Goal: Task Accomplishment & Management: Use online tool/utility

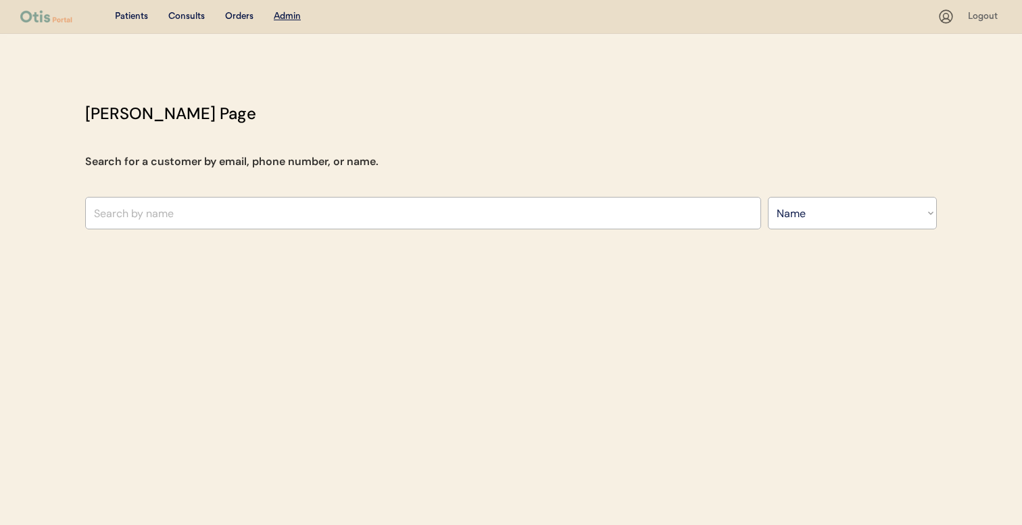
select select ""Name""
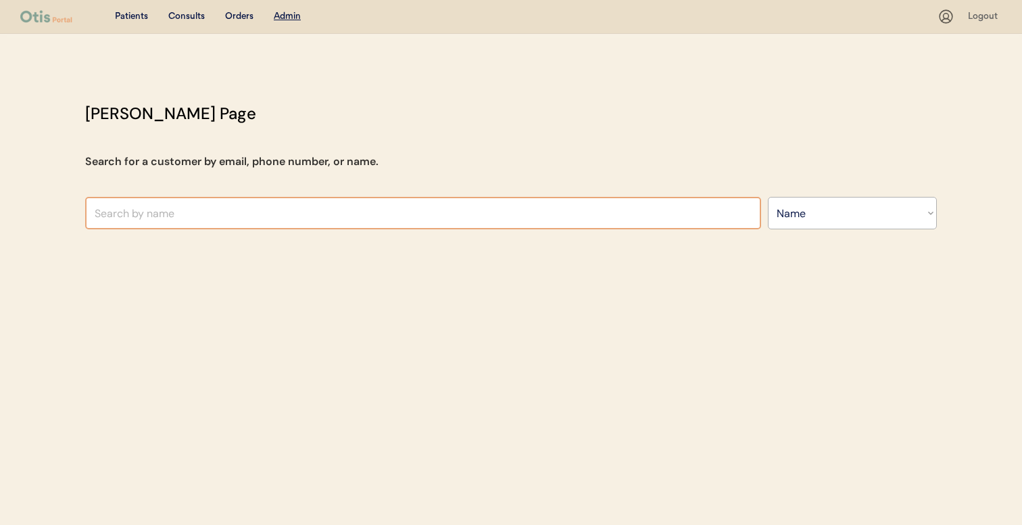
click at [275, 197] on input "text" at bounding box center [423, 213] width 676 height 32
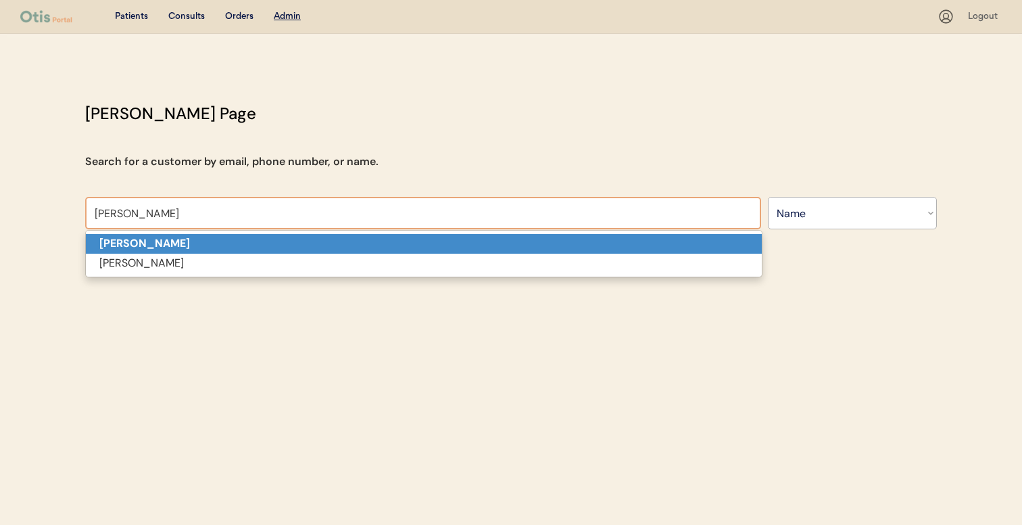
click at [270, 235] on p "Kim Sadler" at bounding box center [424, 244] width 676 height 20
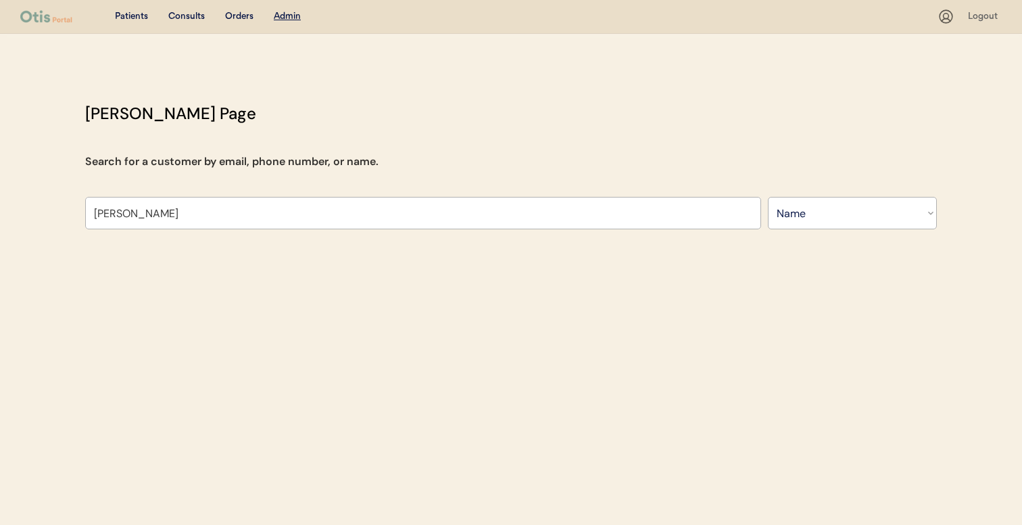
type input "Kim Sadler"
click at [186, 517] on div "Patients Consults Orders Admin Logout Otis Admin Page Search for a customer by …" at bounding box center [511, 262] width 1022 height 525
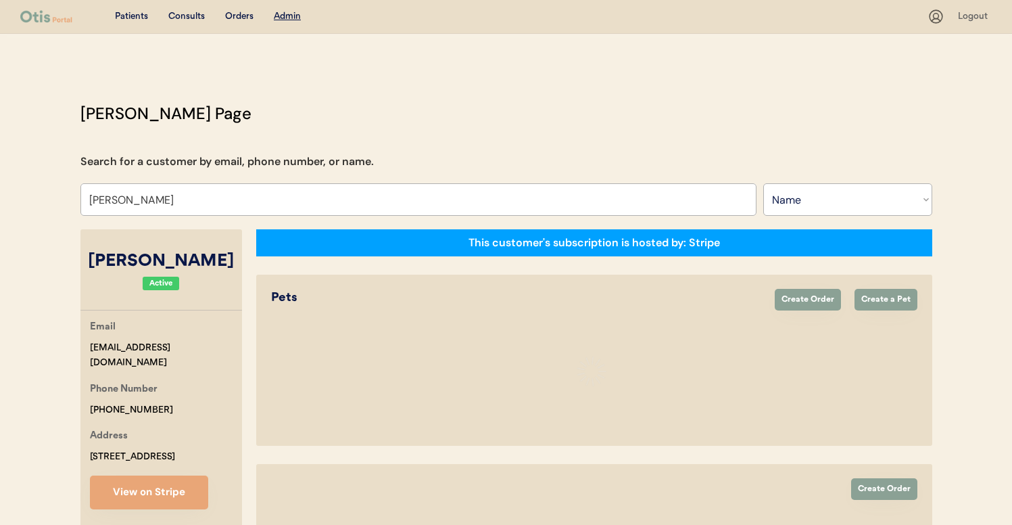
select select "true"
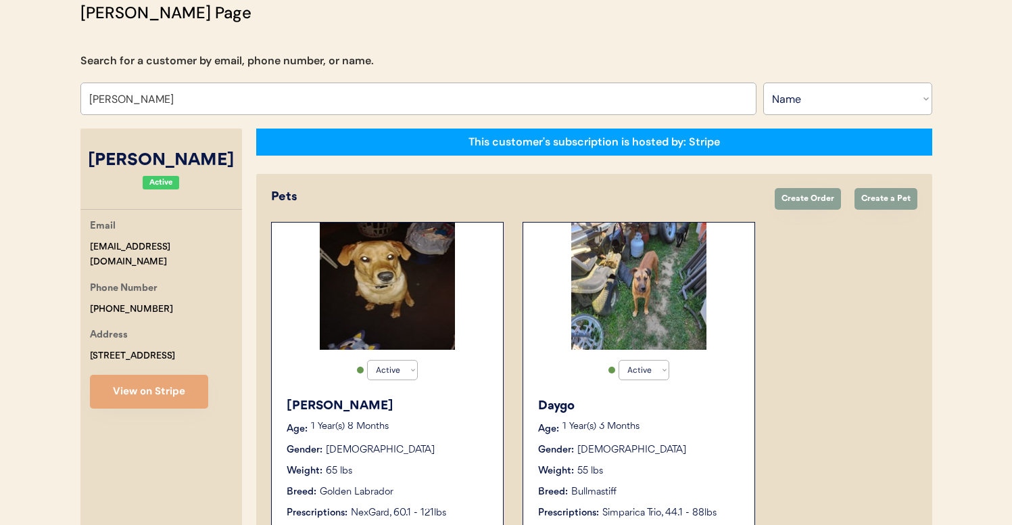
scroll to position [78, 0]
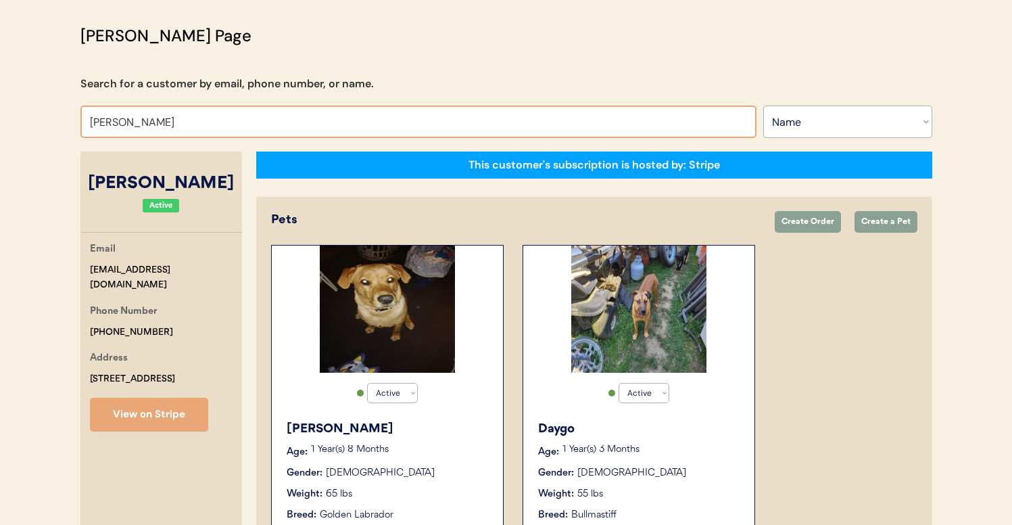
click at [311, 129] on input "Kim Sadler" at bounding box center [418, 121] width 676 height 32
type input "KI"
type input "KIm Morosco"
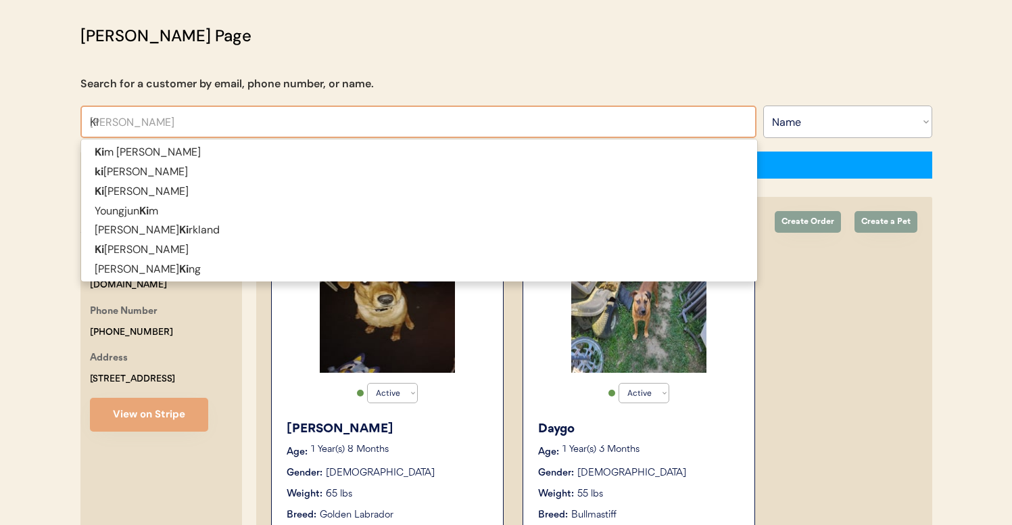
type input "KIM"
type input "KIM Morosco"
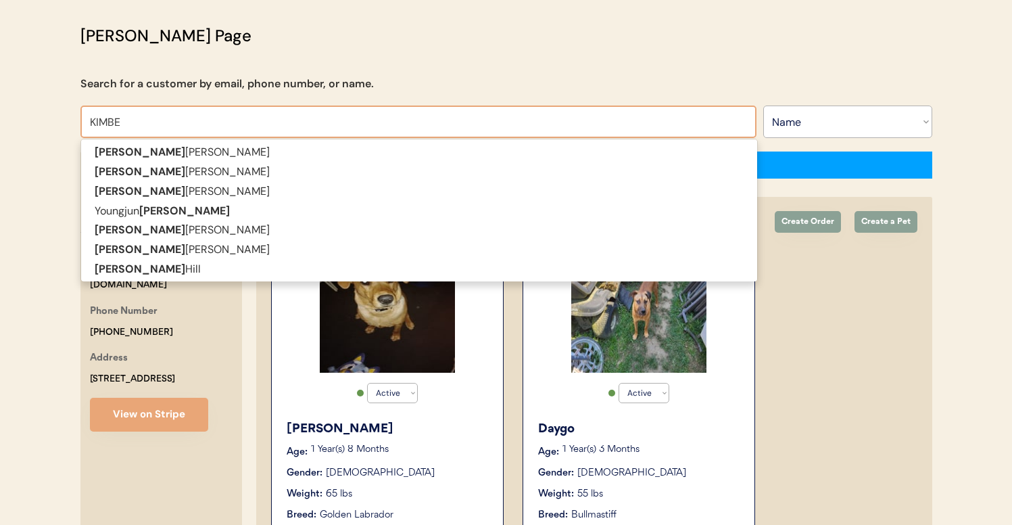
type input "KIMBER"
type input "KIMBERly haines"
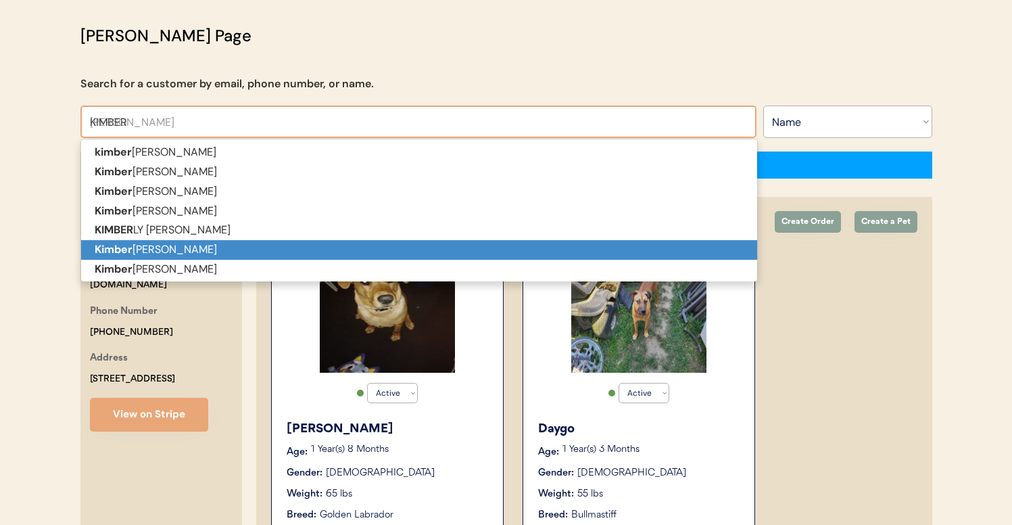
click at [296, 249] on p "Kimber ly Sadler" at bounding box center [419, 250] width 676 height 20
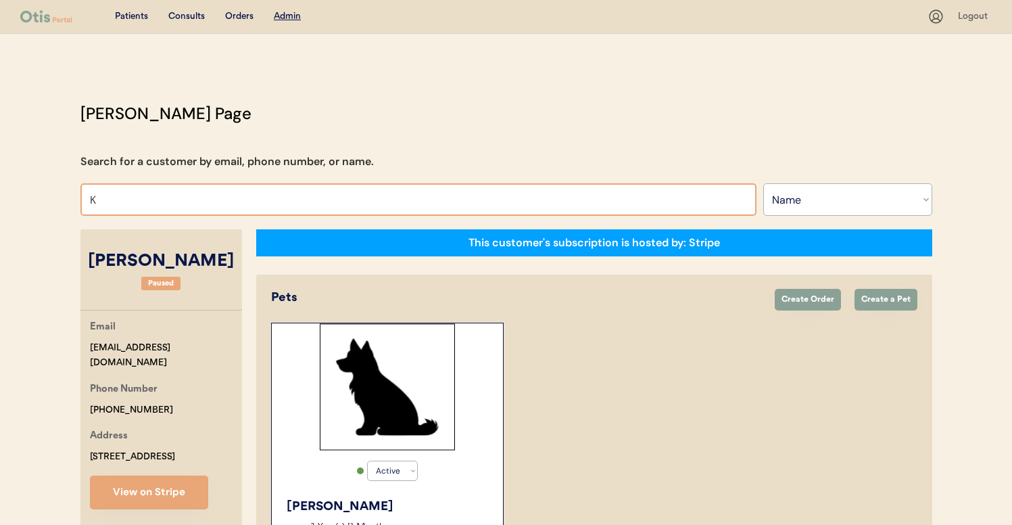
type input "KI"
type input "KIm Morosco"
type input "KIM"
type input "KIM Morosco"
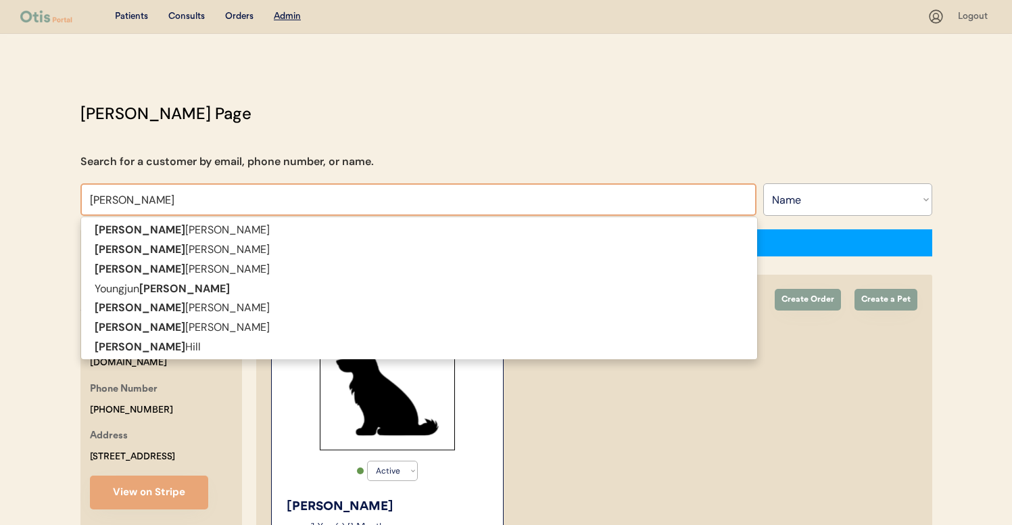
type input "KIM"
type input "KIM S"
type input "KIM Sadler"
type input "KIM SA"
type input "KIM SAdler"
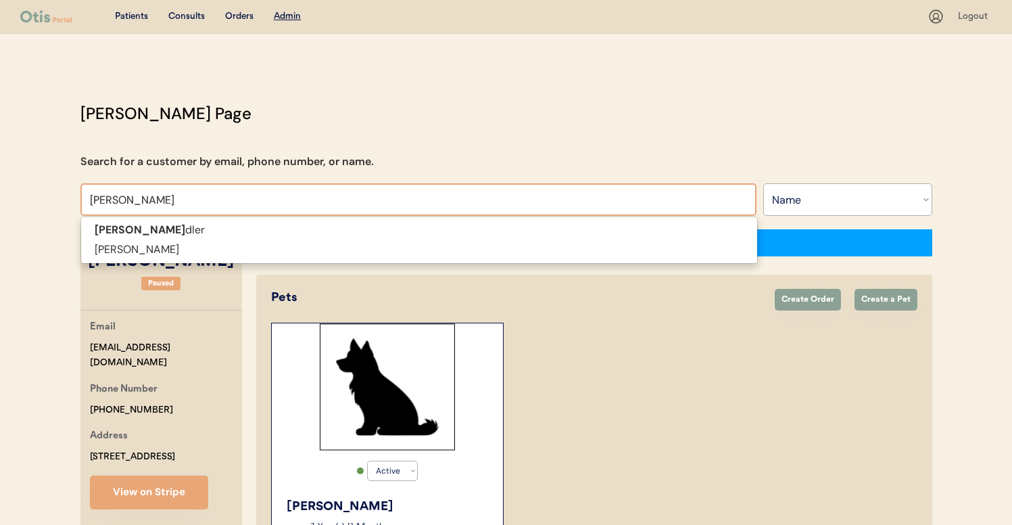
type input "KIM SAD"
type input "KIM SADler"
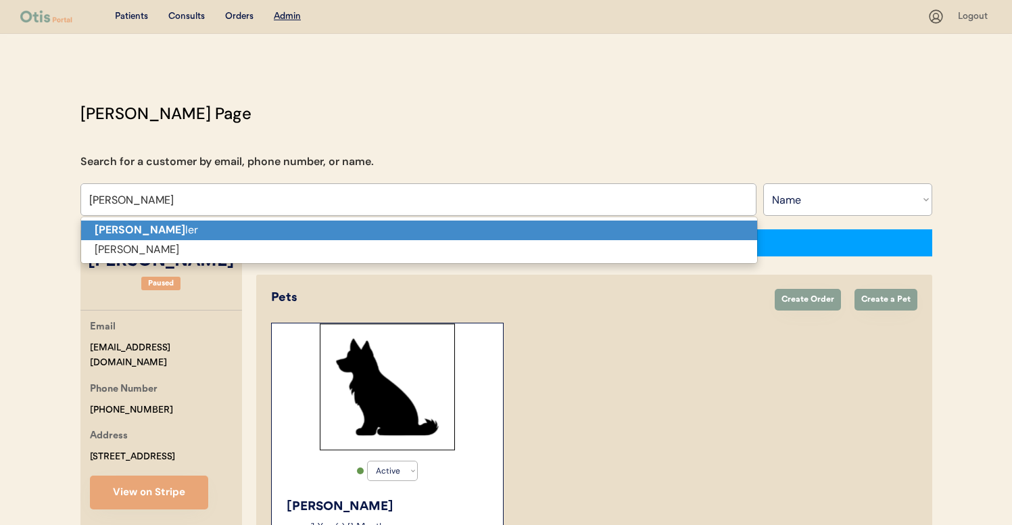
click at [209, 227] on p "Kim Sad ler" at bounding box center [419, 230] width 676 height 20
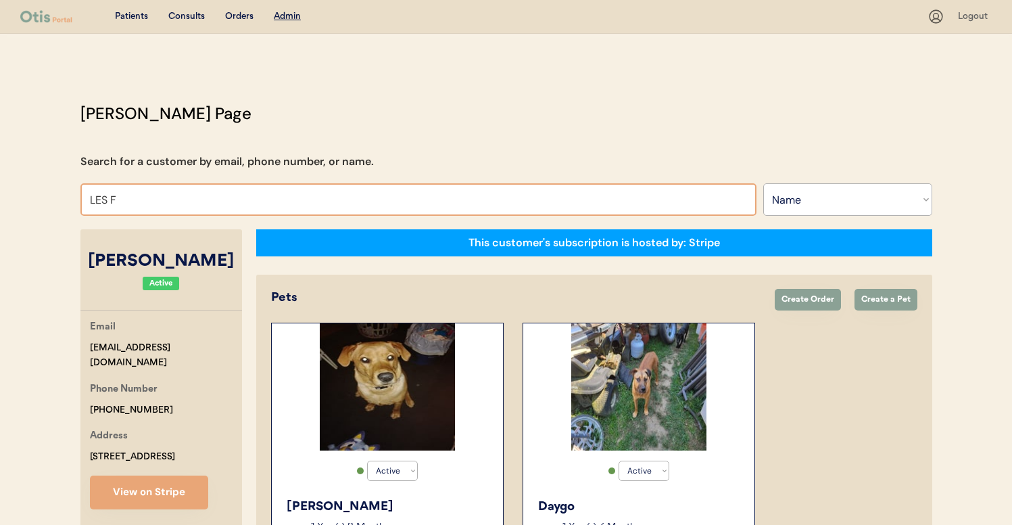
type input "LES FI"
type input "LES FIsher"
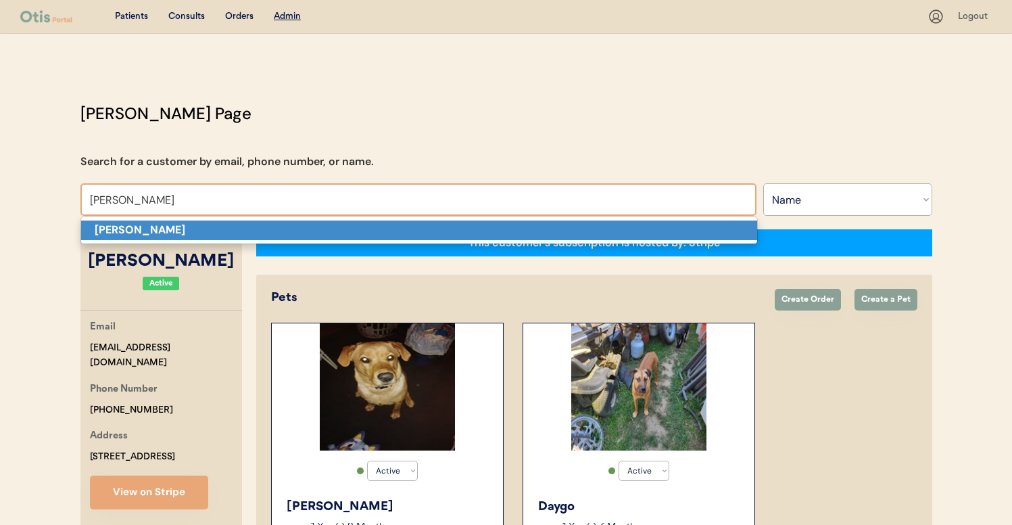
type input "Les Fisher"
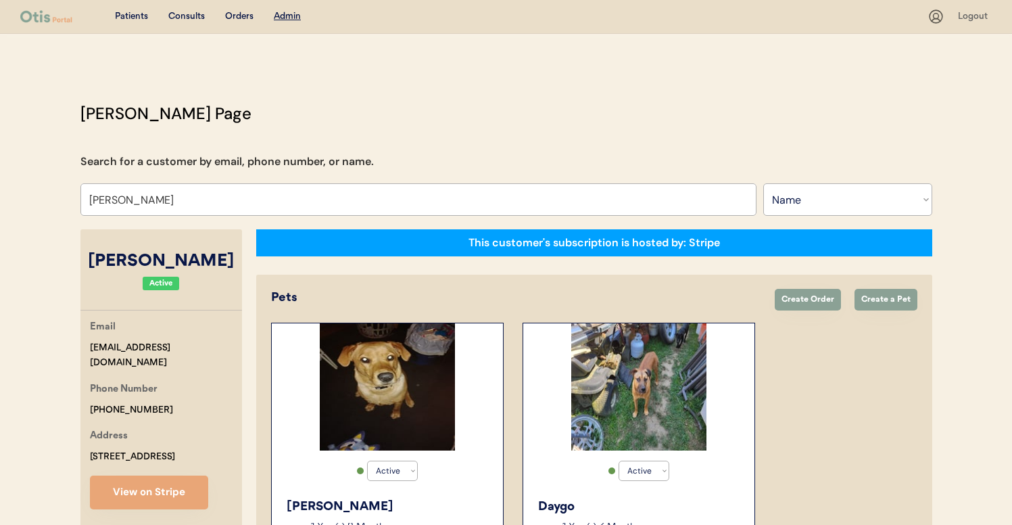
select select "false"
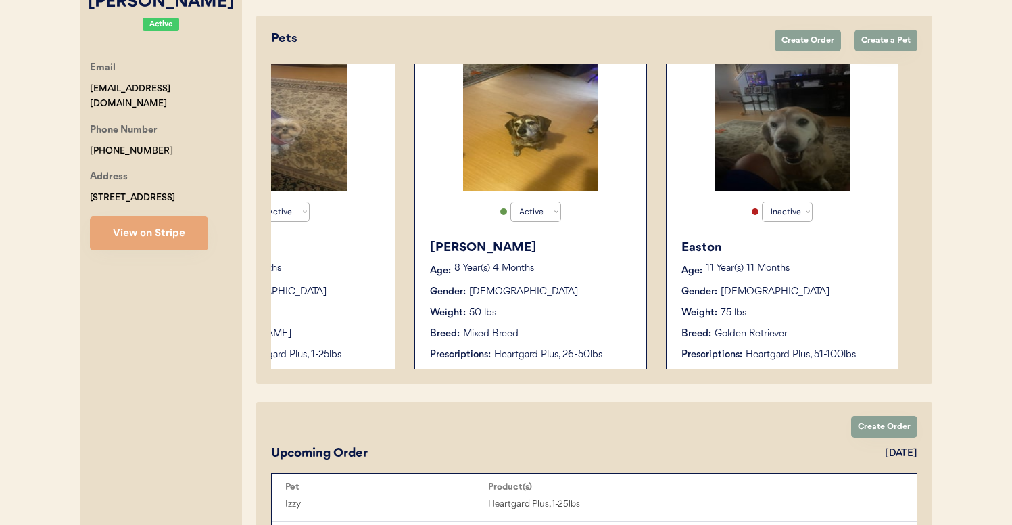
scroll to position [0, 4]
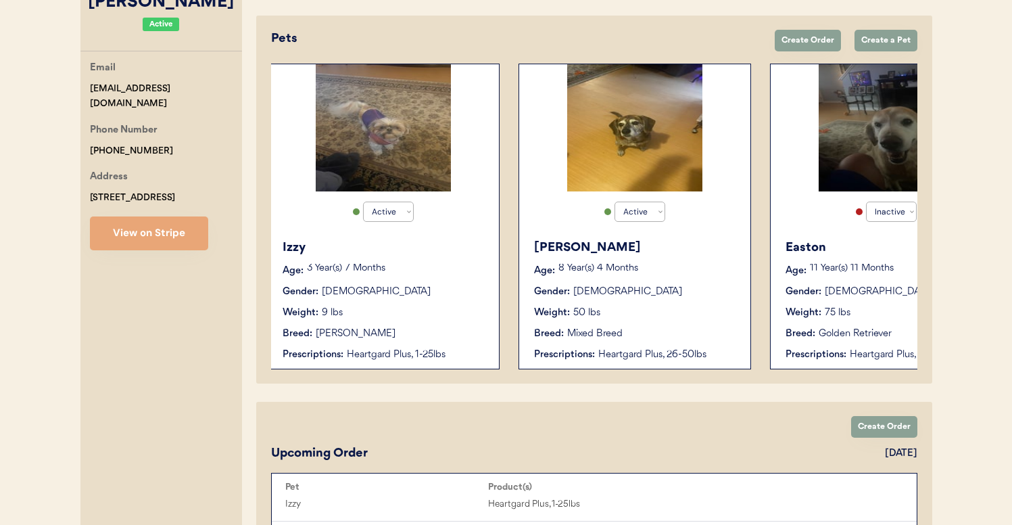
click at [437, 332] on div "Breed: Shih Tzu" at bounding box center [384, 334] width 203 height 14
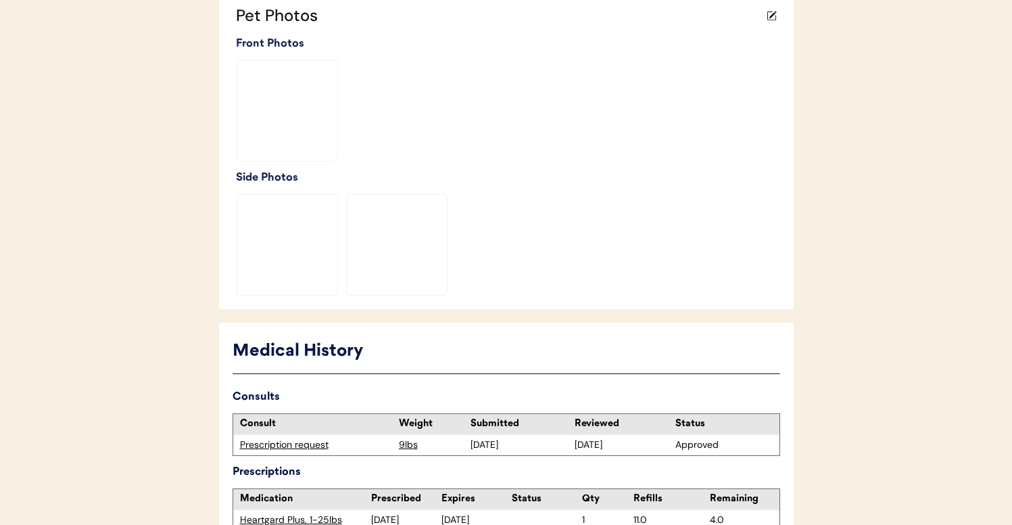
scroll to position [465, 0]
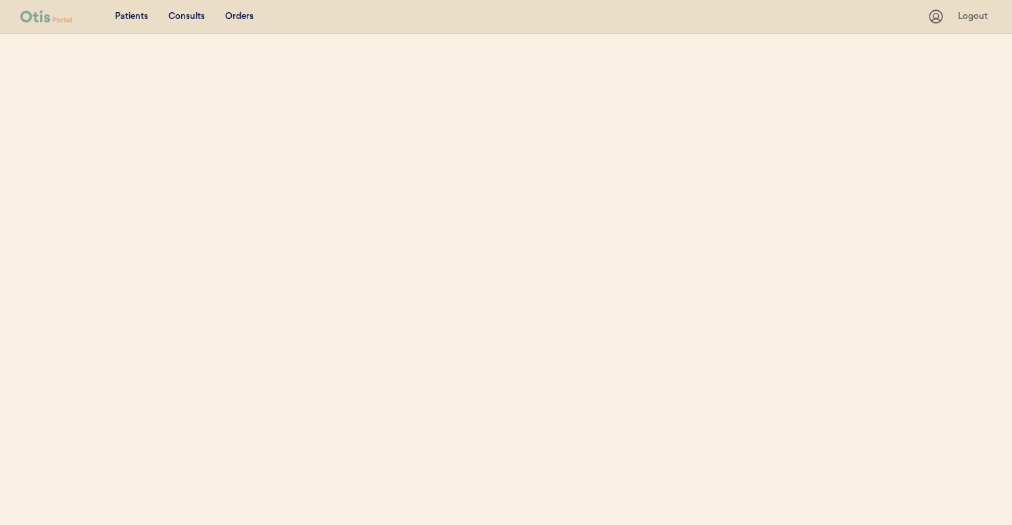
select select ""Name""
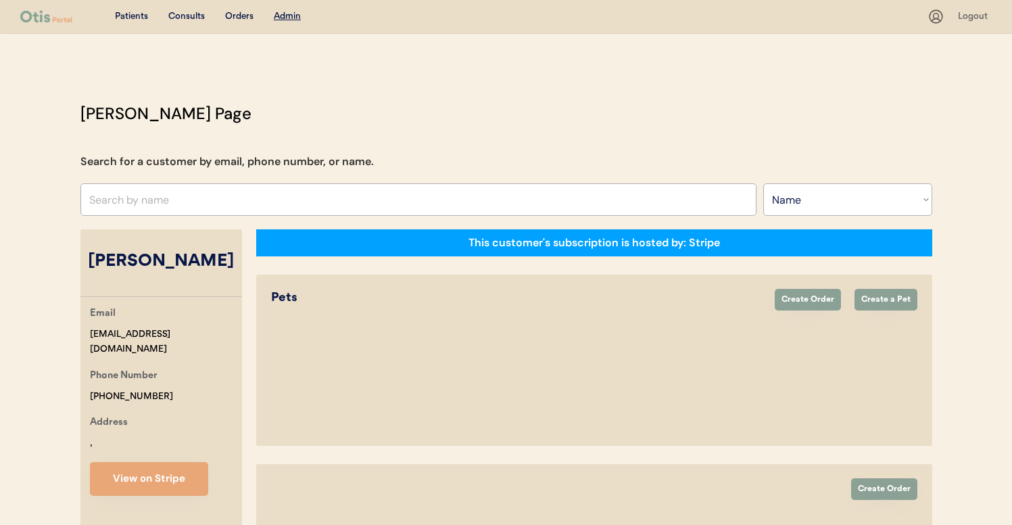
select select "true"
select select "false"
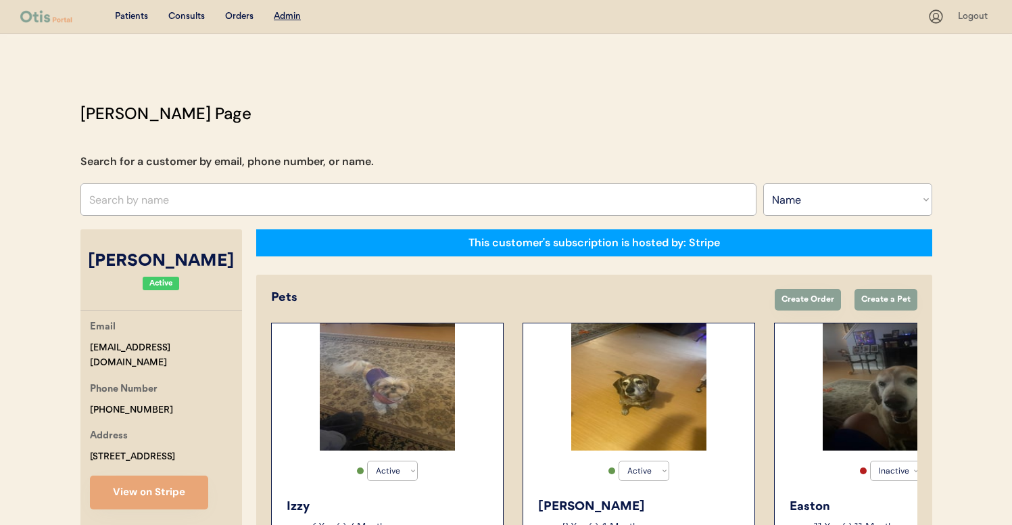
scroll to position [268, 0]
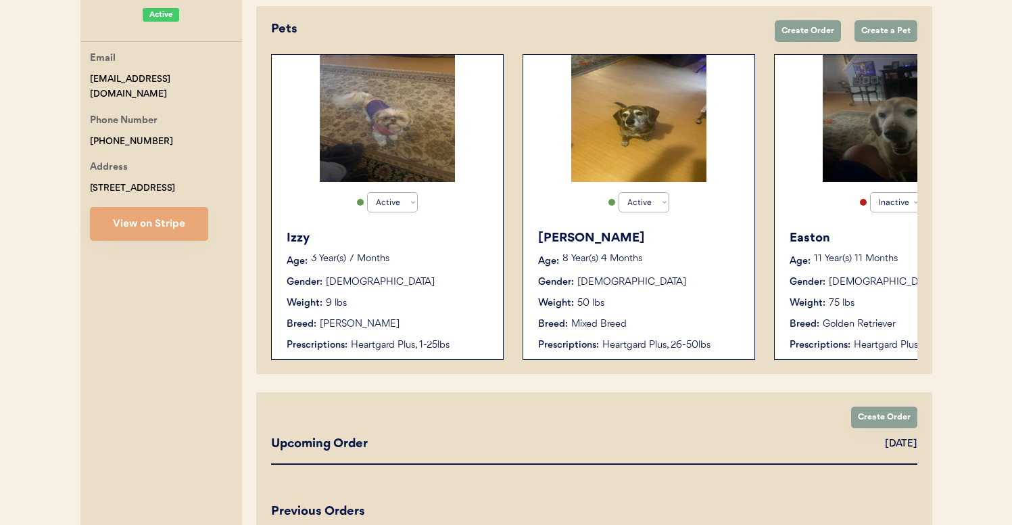
click at [579, 344] on div "Prescriptions:" at bounding box center [568, 345] width 61 height 14
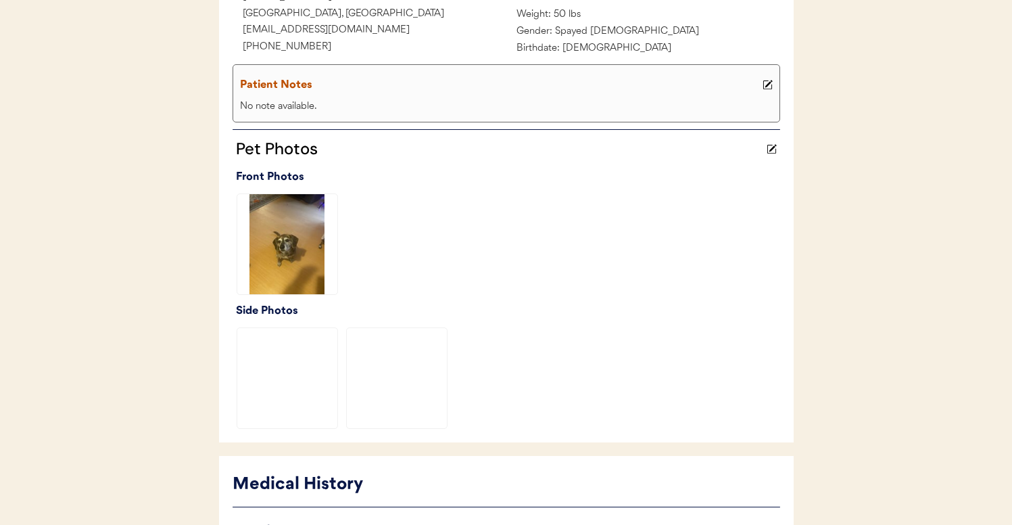
scroll to position [465, 0]
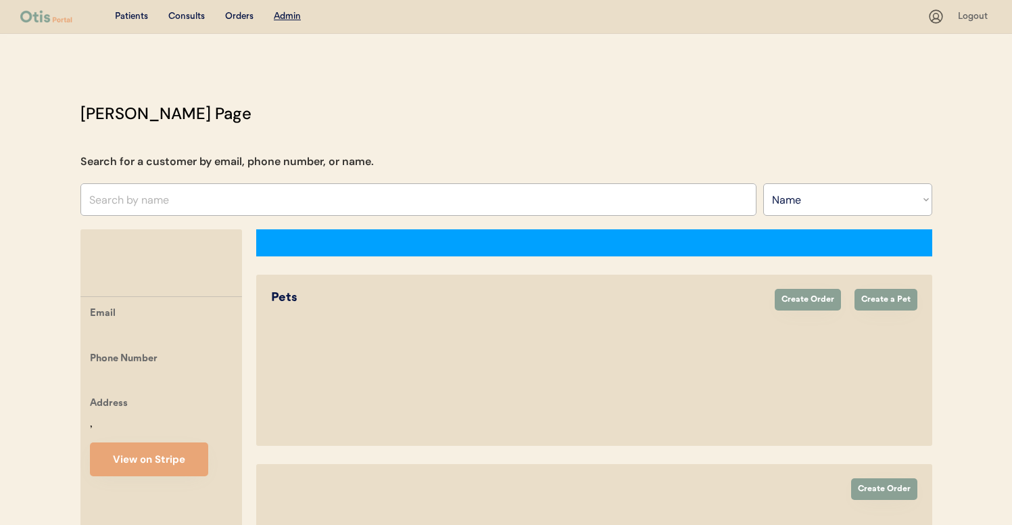
select select ""Name""
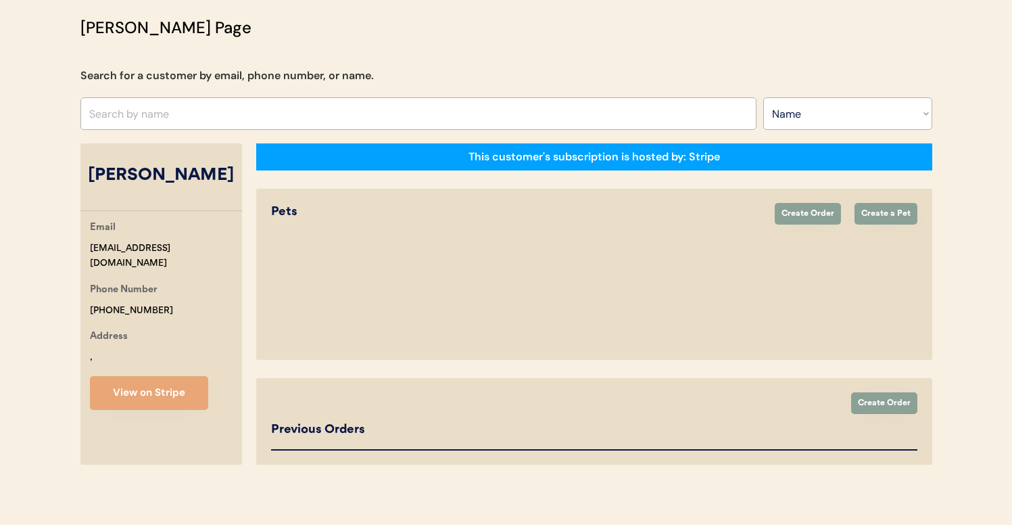
select select "true"
select select "false"
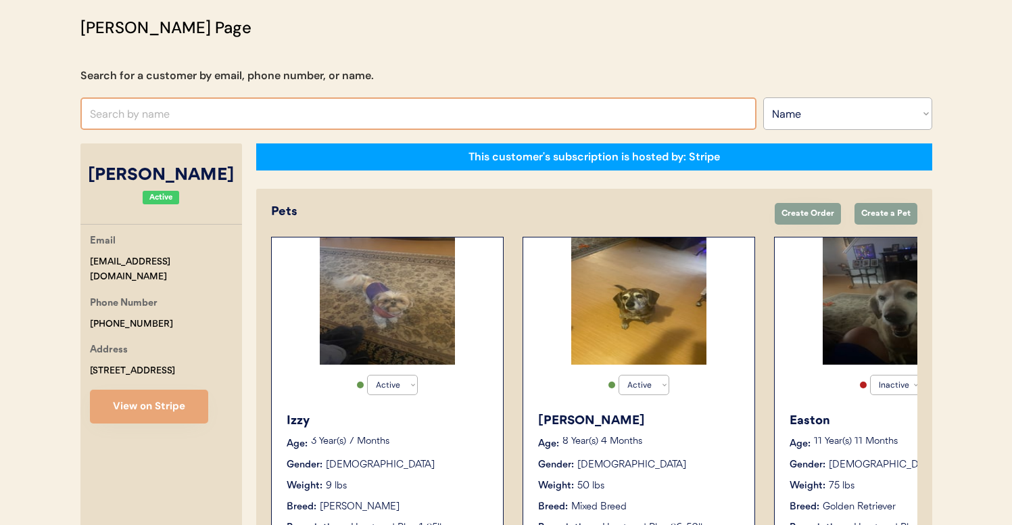
click at [330, 112] on input "text" at bounding box center [418, 113] width 676 height 32
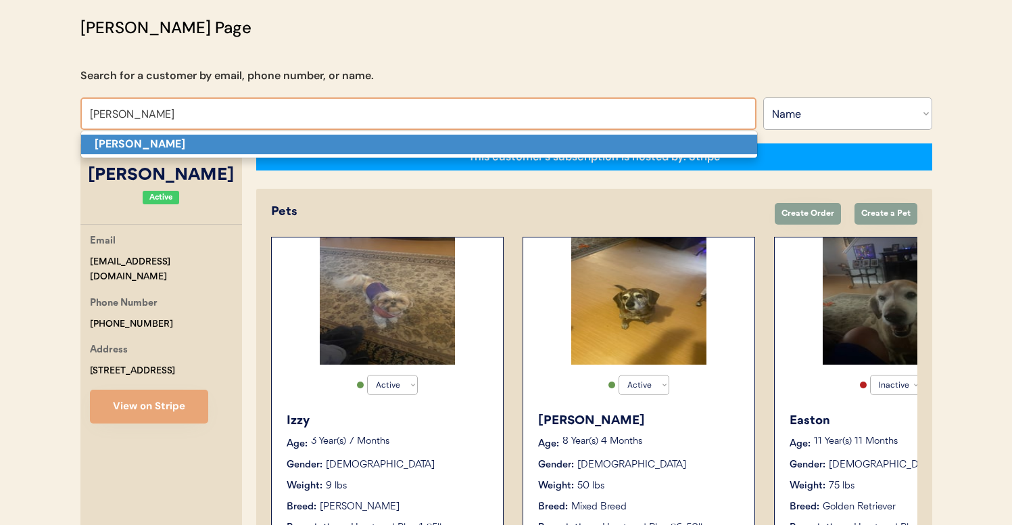
click at [333, 136] on p "Daniel Bottom" at bounding box center [419, 145] width 676 height 20
type input "Daniel Bottom"
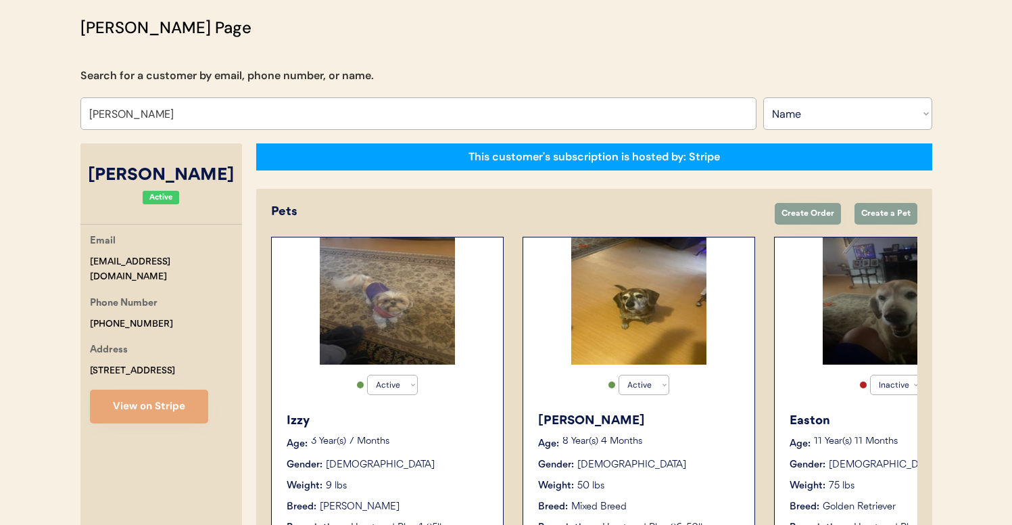
select select "true"
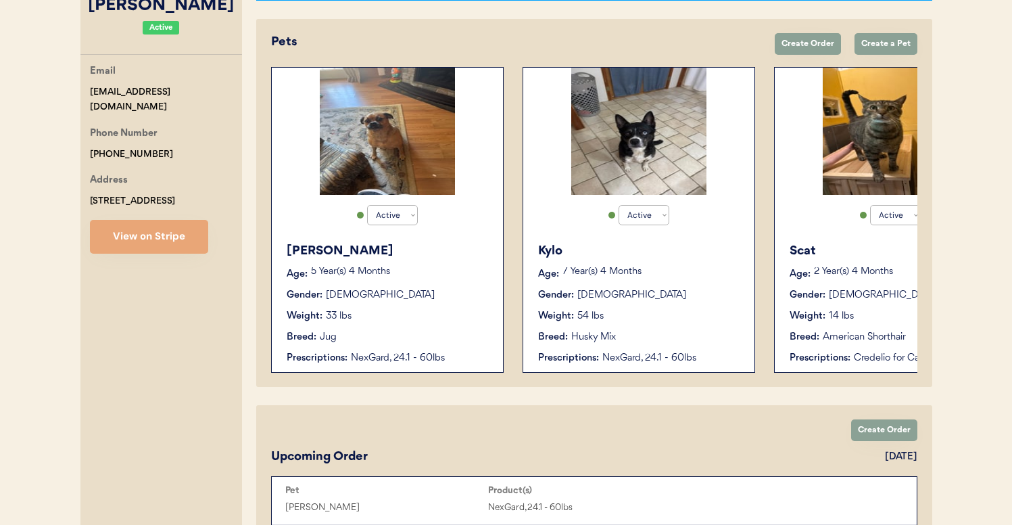
scroll to position [382, 0]
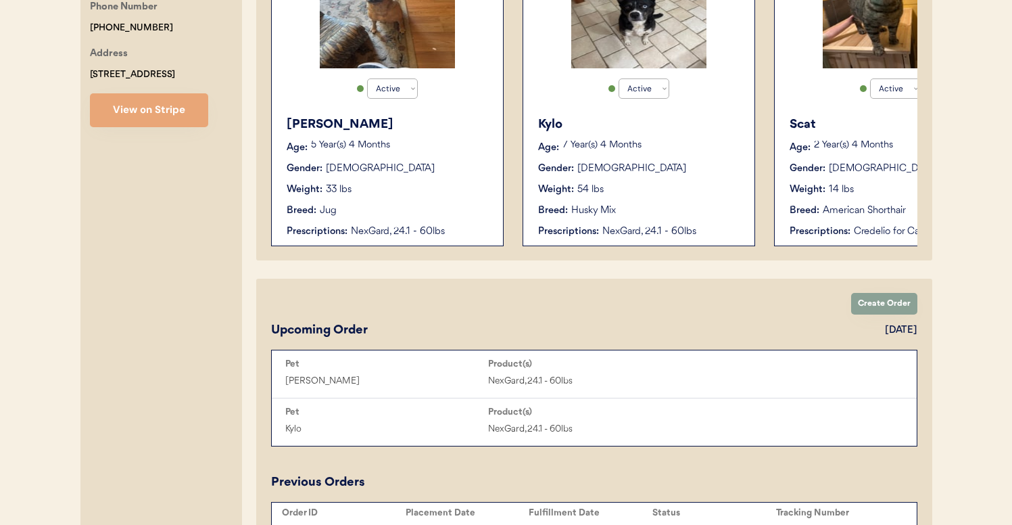
type input "Daniel Bottom"
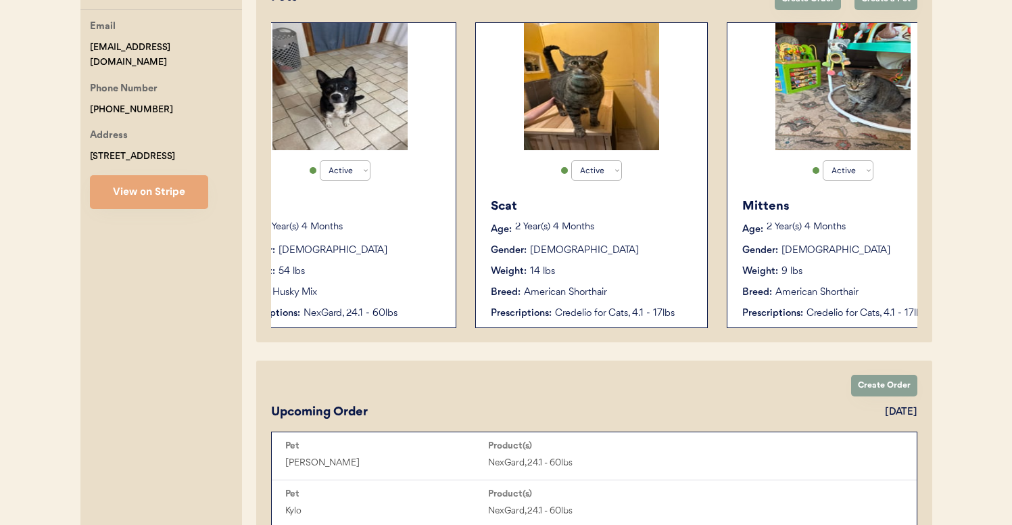
scroll to position [0, 295]
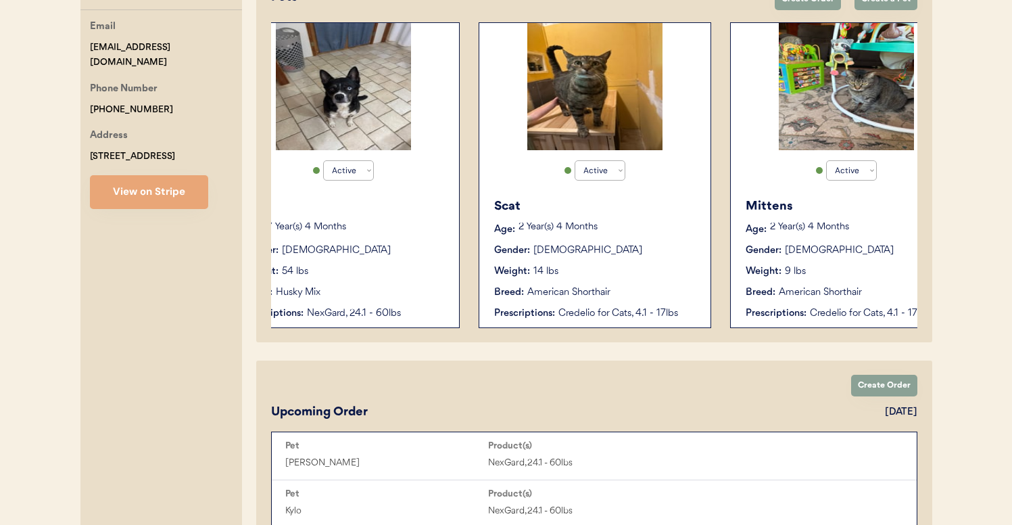
click at [590, 273] on div "Weight: 14 lbs" at bounding box center [595, 271] width 203 height 14
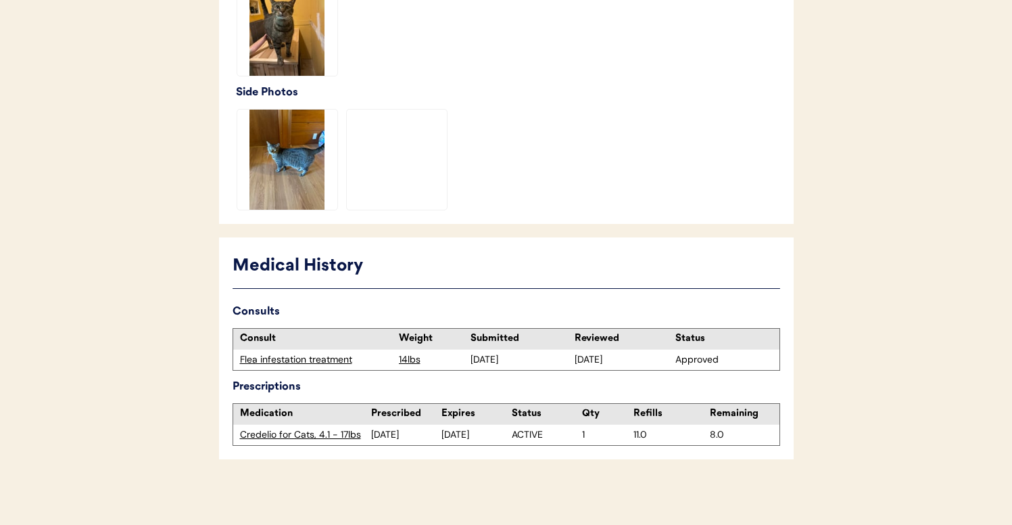
scroll to position [465, 0]
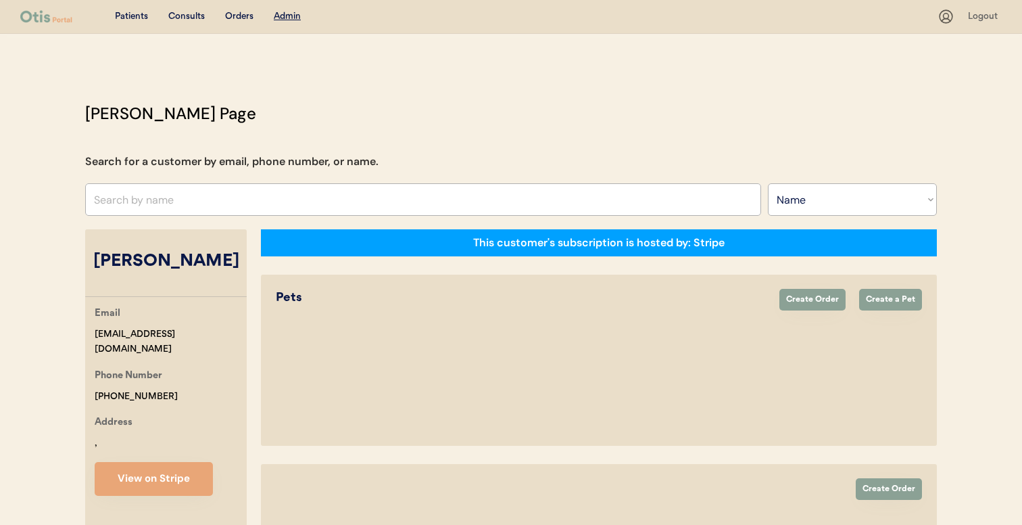
select select ""Name""
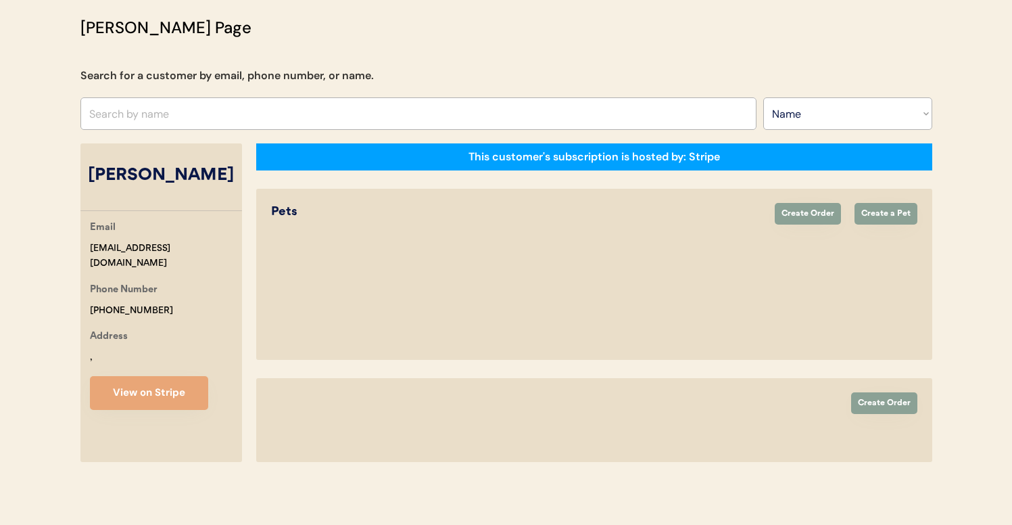
select select "true"
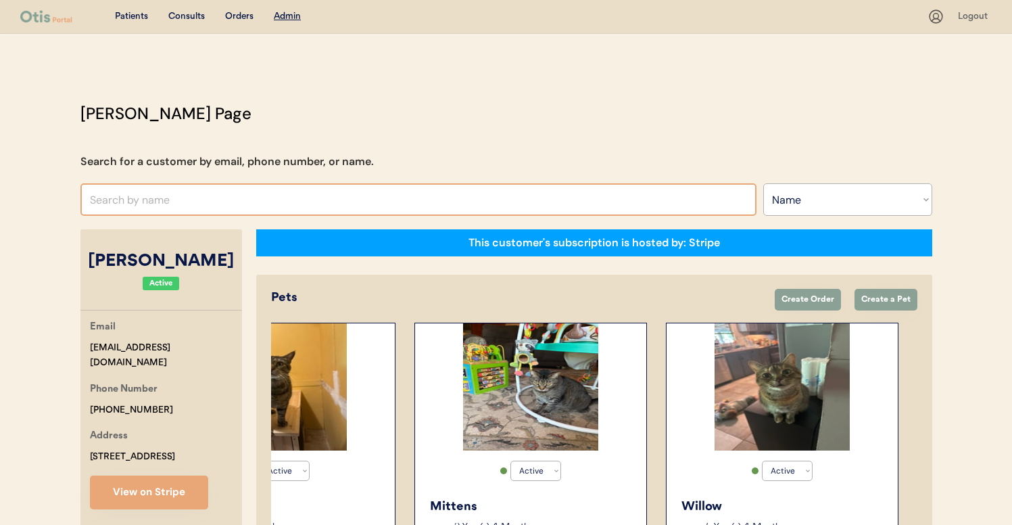
click at [249, 198] on input "text" at bounding box center [418, 199] width 676 height 32
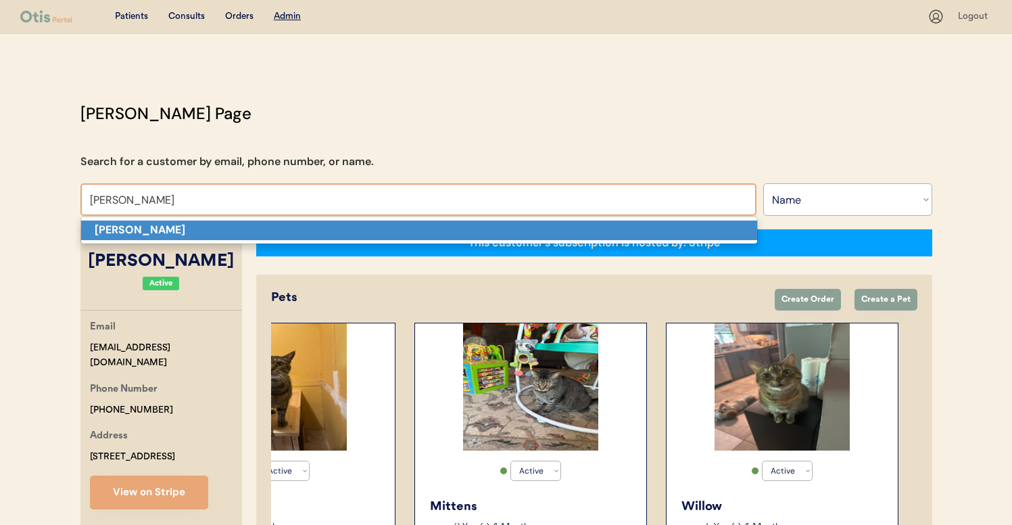
click at [257, 230] on p "Kelly dart" at bounding box center [419, 230] width 676 height 20
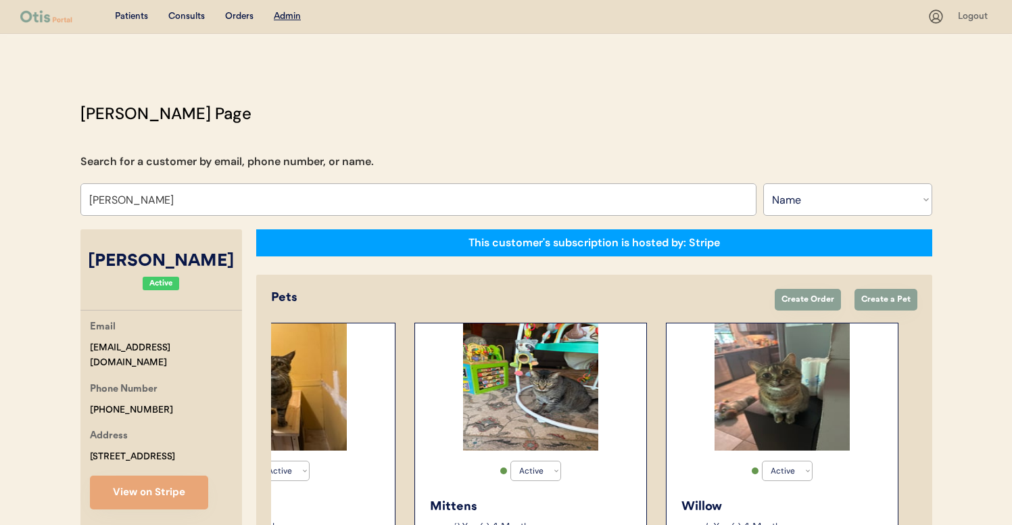
scroll to position [3, 0]
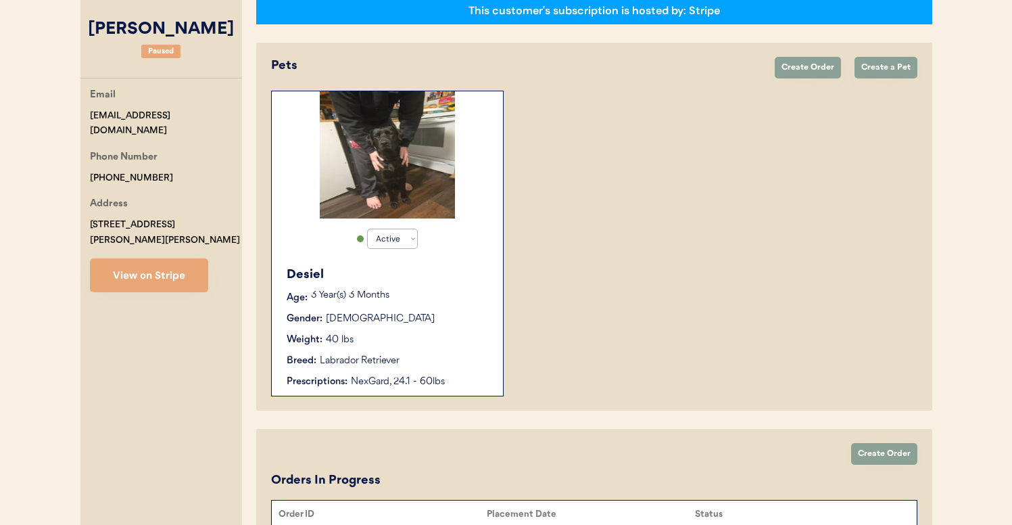
scroll to position [233, 0]
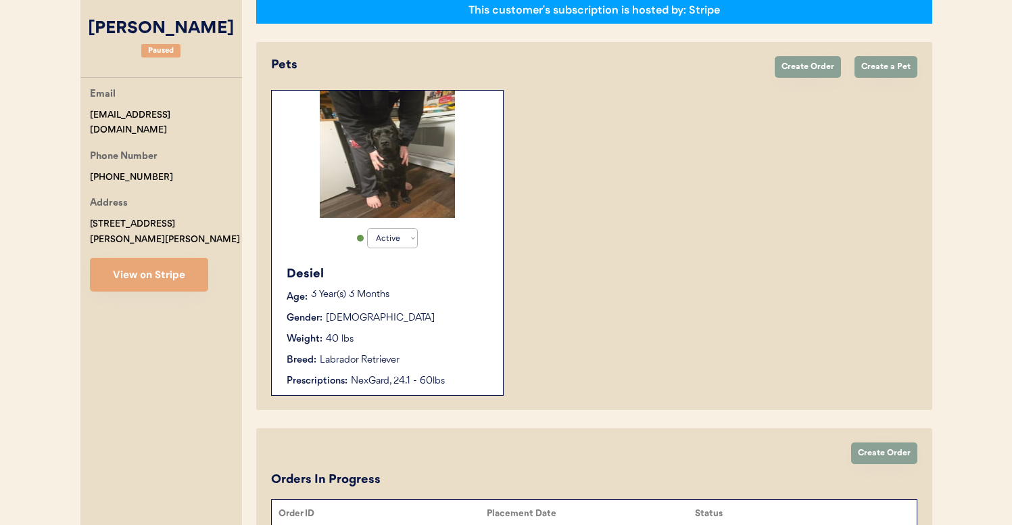
type input "Kelly dart"
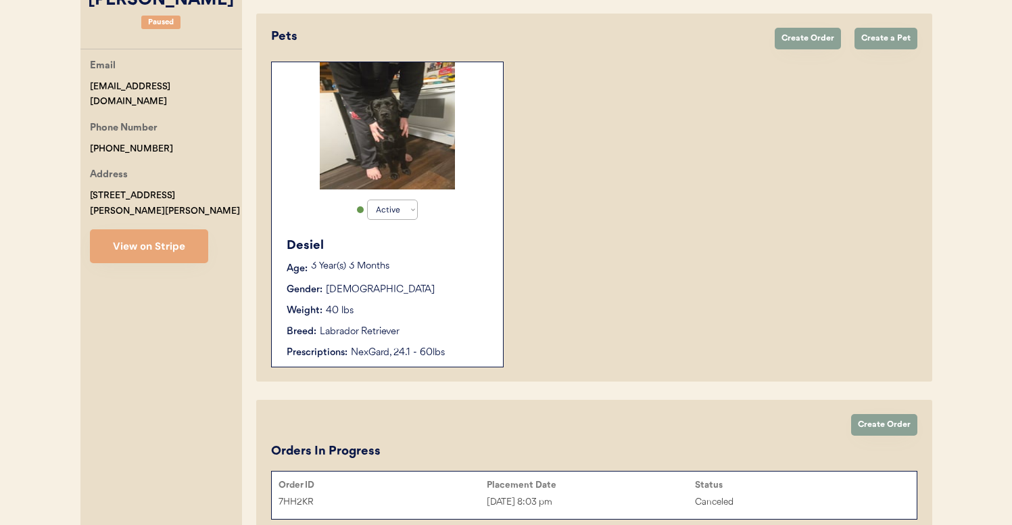
scroll to position [258, 0]
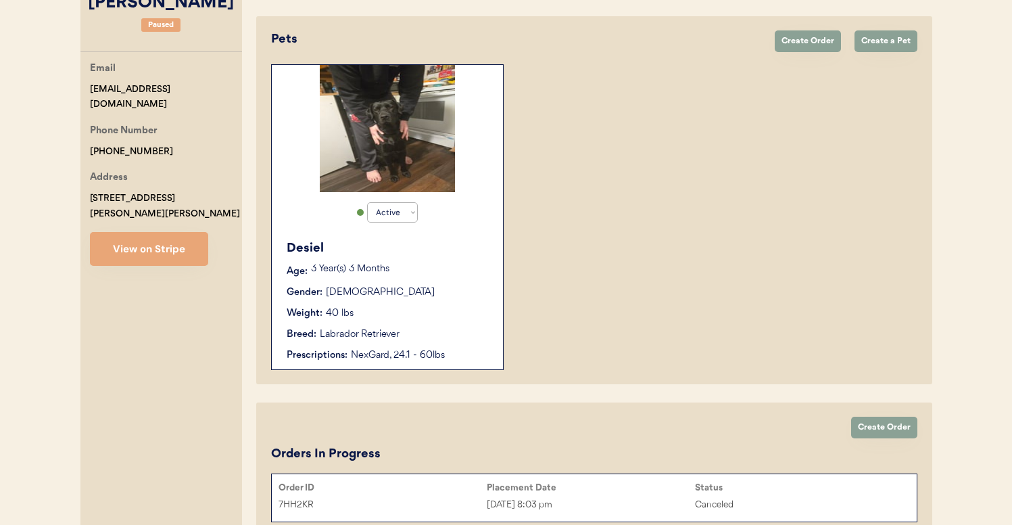
click at [427, 337] on div "Breed: Labrador Retriever" at bounding box center [388, 334] width 203 height 14
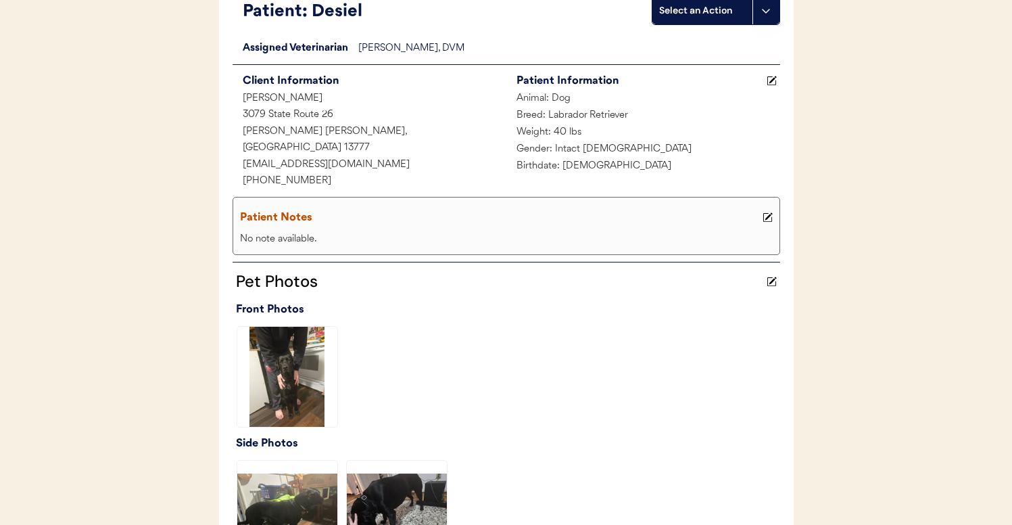
scroll to position [439, 0]
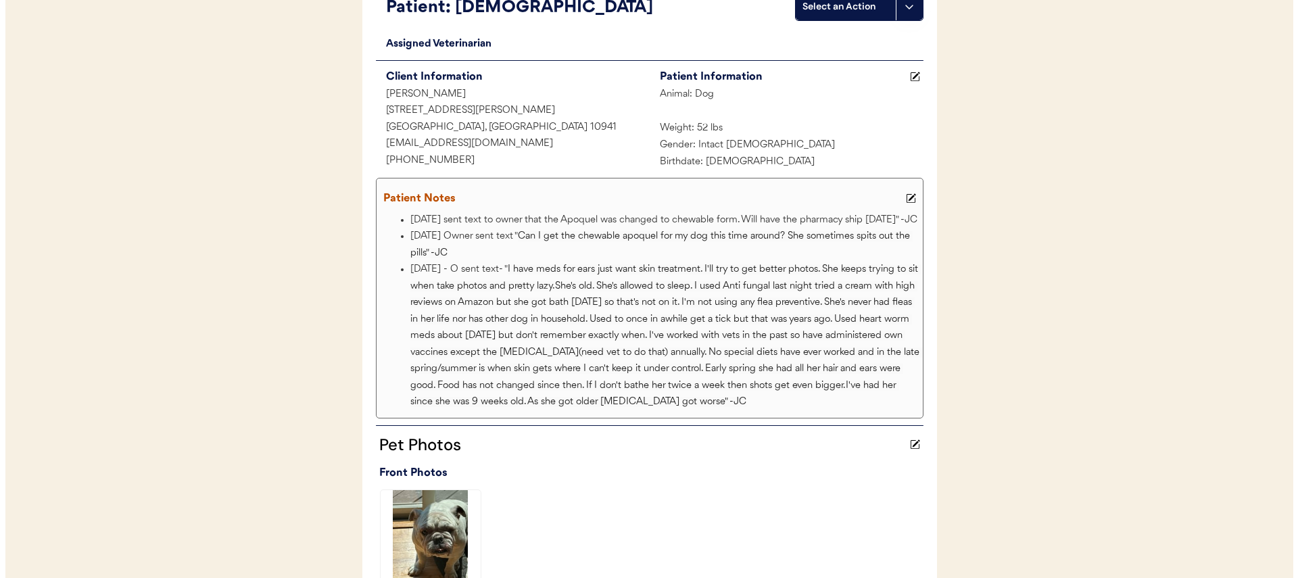
scroll to position [691, 0]
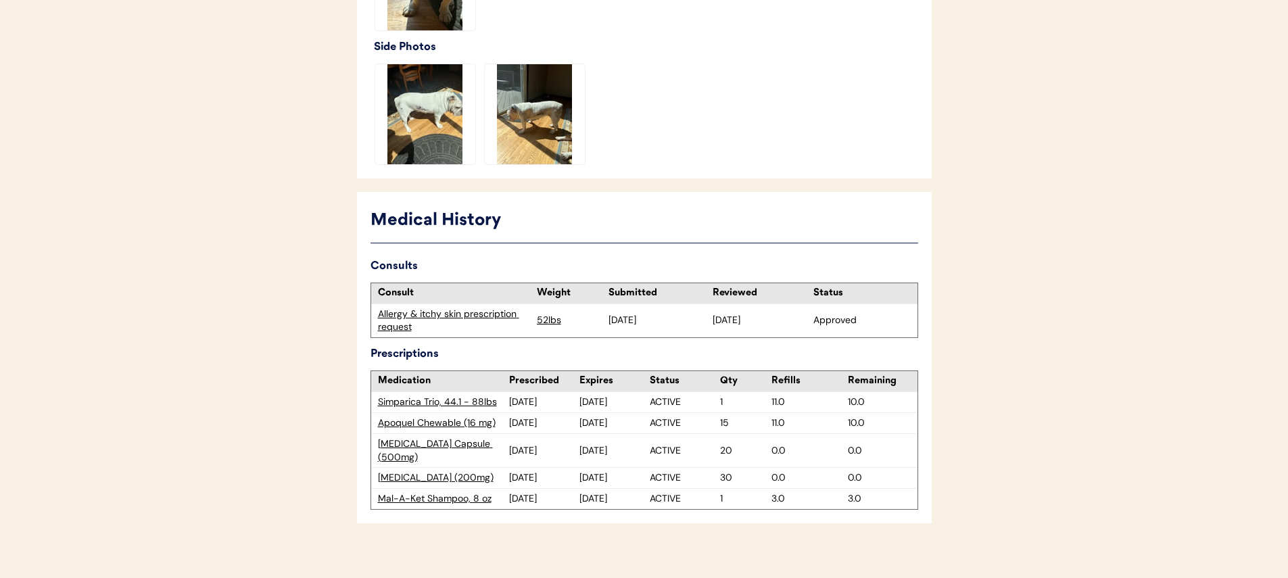
click at [471, 424] on div "Apoquel Chewable (16 mg)" at bounding box center [443, 423] width 131 height 14
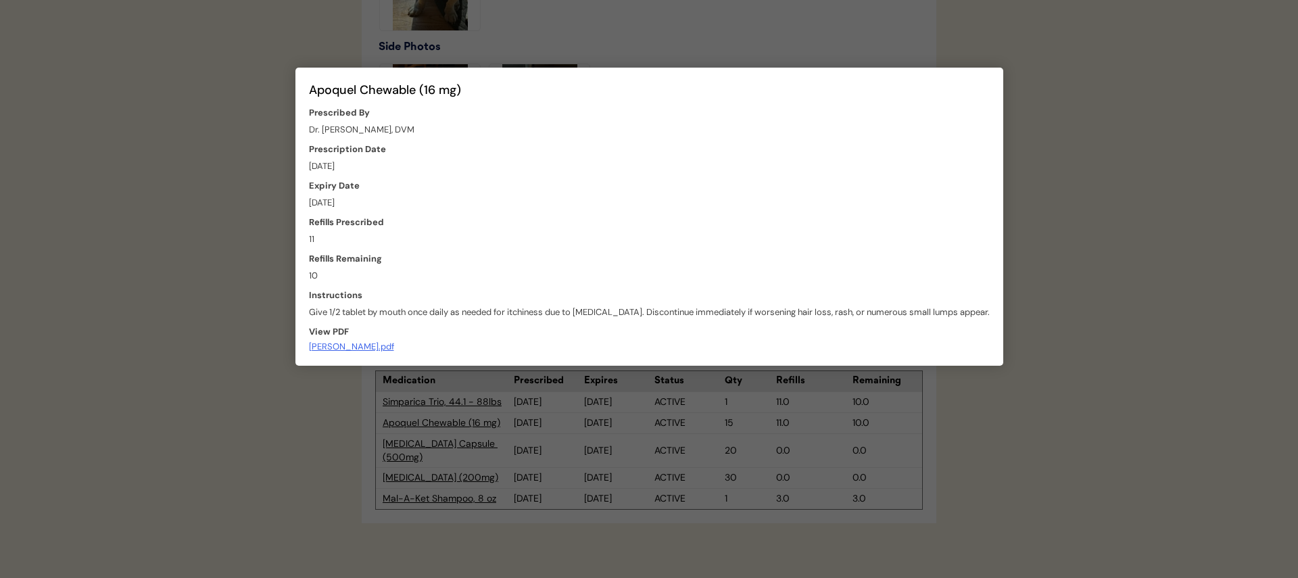
click at [394, 342] on div "[PERSON_NAME].pdf" at bounding box center [351, 347] width 85 height 10
